Goal: Find specific page/section

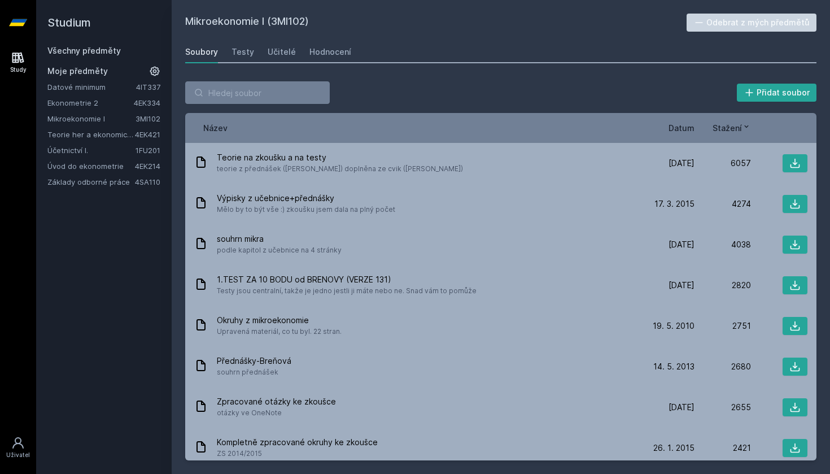
click at [678, 124] on span "Datum" at bounding box center [681, 128] width 26 height 12
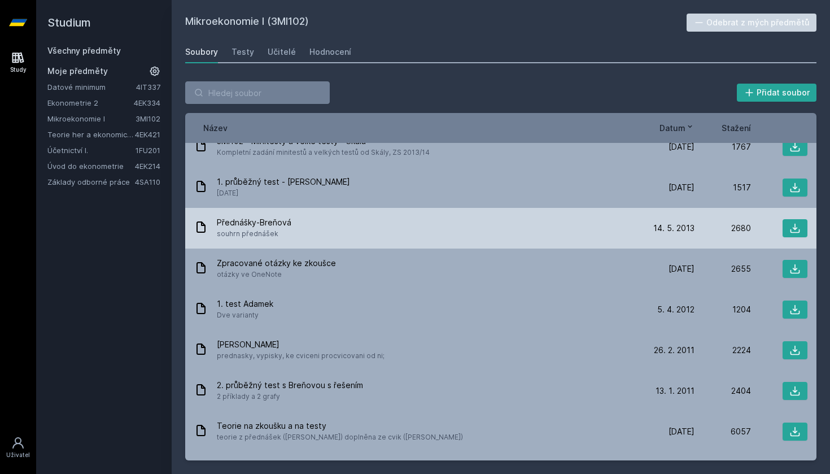
scroll to position [433, 0]
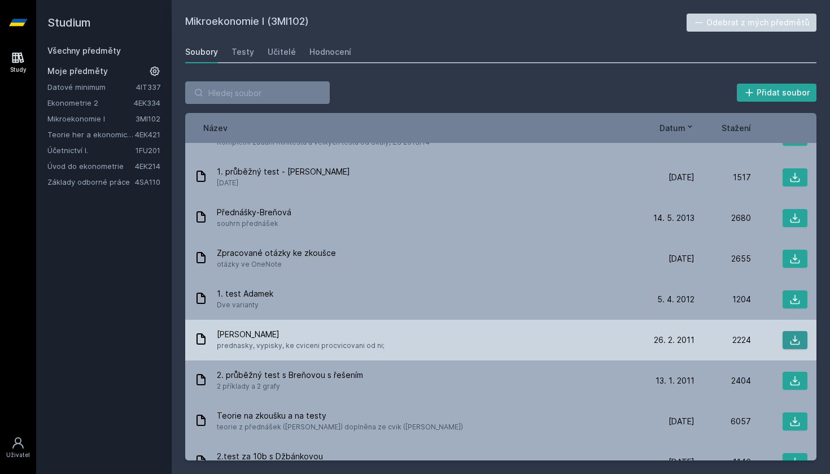
click at [794, 335] on icon at bounding box center [794, 339] width 11 height 11
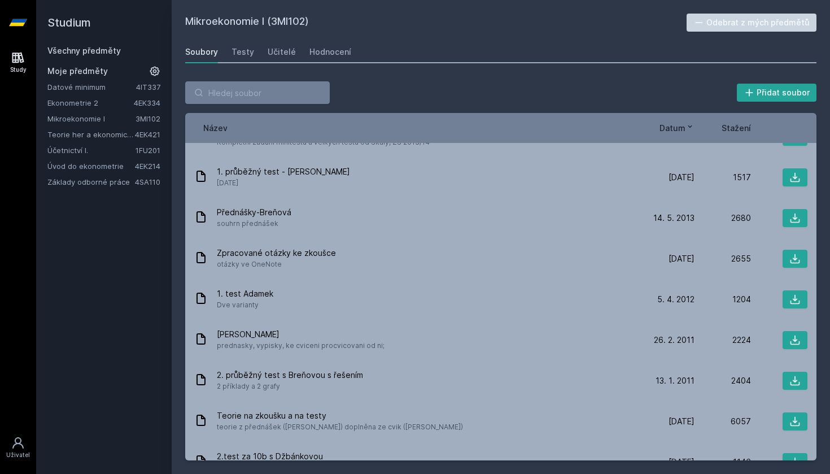
click at [77, 56] on div "Všechny předměty Moje předměty Datové minimum 4IT337 Ekonometrie 2 4EK334 Mikro…" at bounding box center [103, 116] width 113 height 142
click at [88, 49] on link "Všechny předměty" at bounding box center [83, 51] width 73 height 10
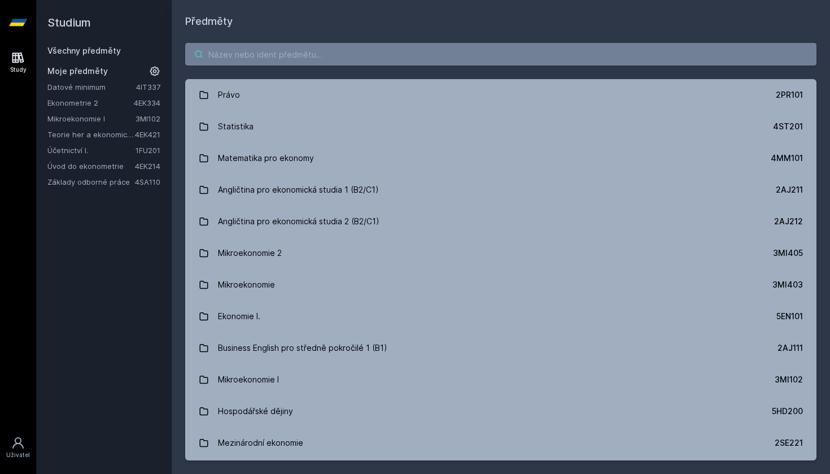
click at [297, 59] on input "search" at bounding box center [500, 54] width 631 height 23
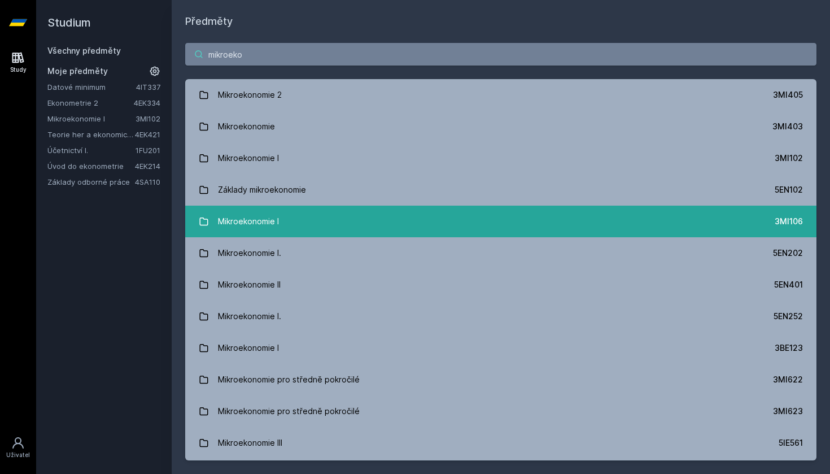
type input "mikroeko"
click at [288, 235] on link "Mikroekonomie I 3MI106" at bounding box center [500, 221] width 631 height 32
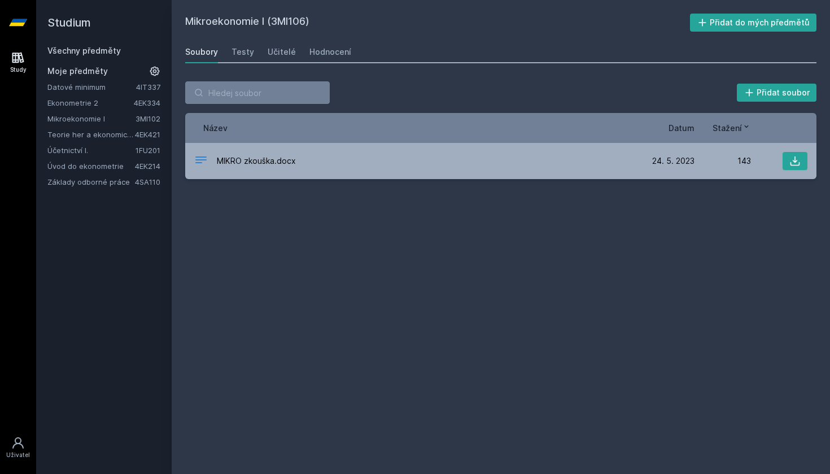
click at [84, 51] on link "Všechny předměty" at bounding box center [83, 51] width 73 height 10
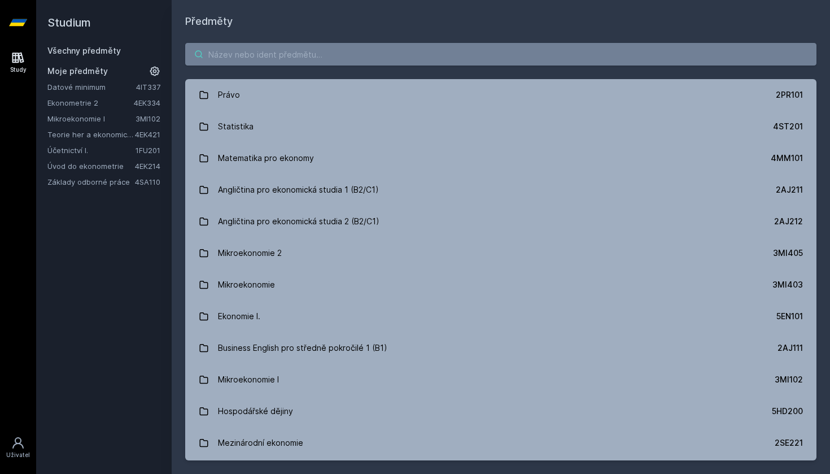
click at [275, 56] on input "search" at bounding box center [500, 54] width 631 height 23
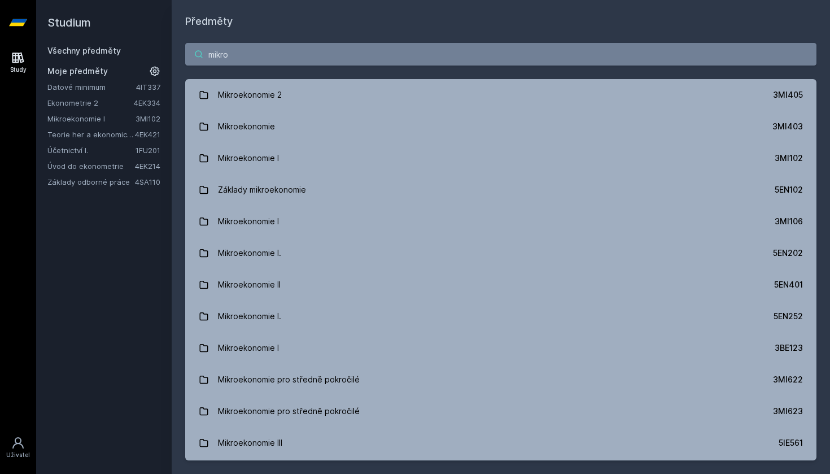
type input "mikroe"
click at [800, 52] on input "mikroe" at bounding box center [500, 54] width 631 height 23
